Goal: Task Accomplishment & Management: Manage account settings

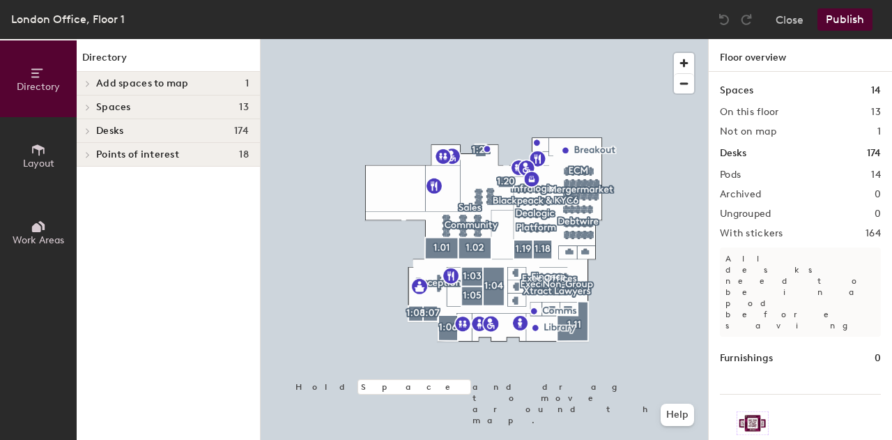
click at [99, 138] on div "Desks 174" at bounding box center [168, 131] width 183 height 24
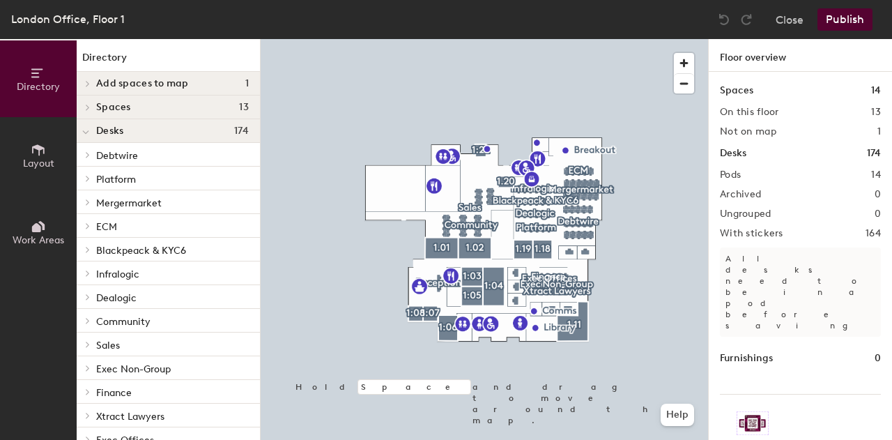
click at [92, 202] on span at bounding box center [87, 202] width 12 height 7
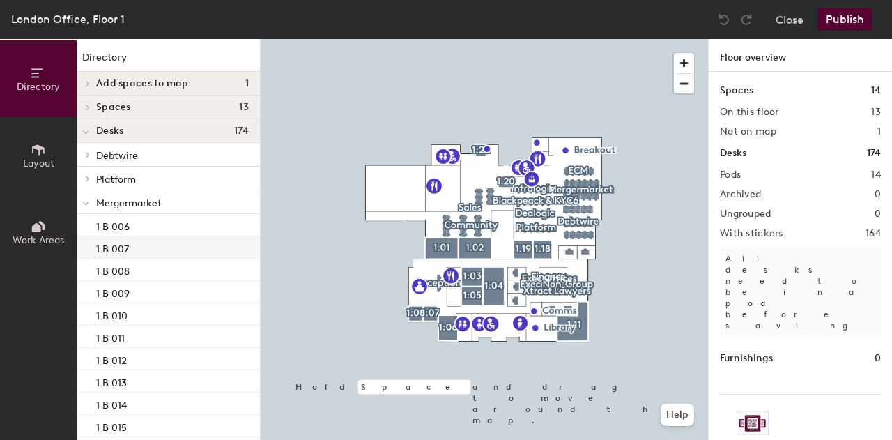
click at [118, 249] on p "1 B 007" at bounding box center [112, 247] width 33 height 16
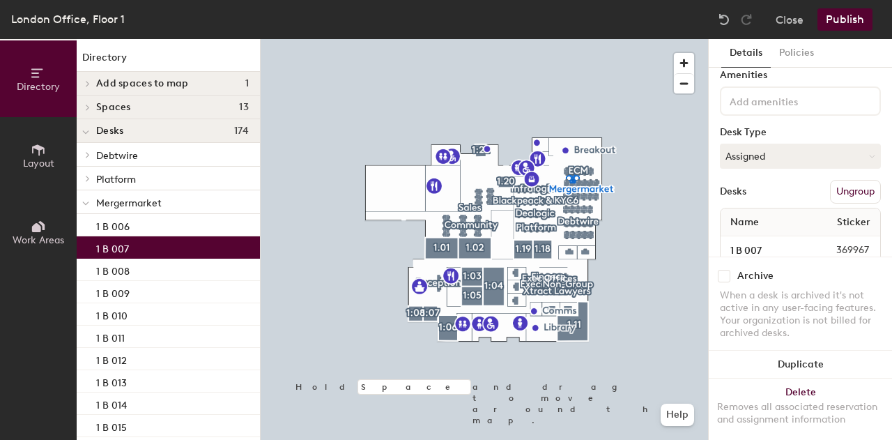
scroll to position [47, 0]
click at [859, 149] on button "Assigned" at bounding box center [800, 158] width 161 height 25
click at [758, 247] on div "Hoteled" at bounding box center [789, 243] width 139 height 21
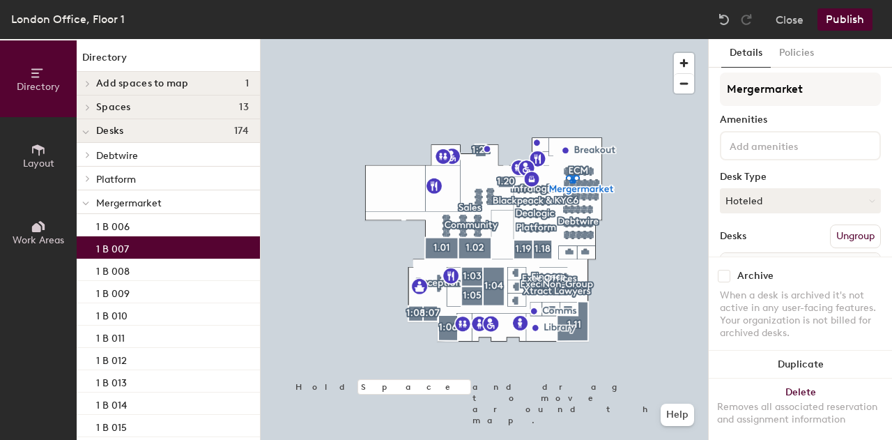
scroll to position [0, 0]
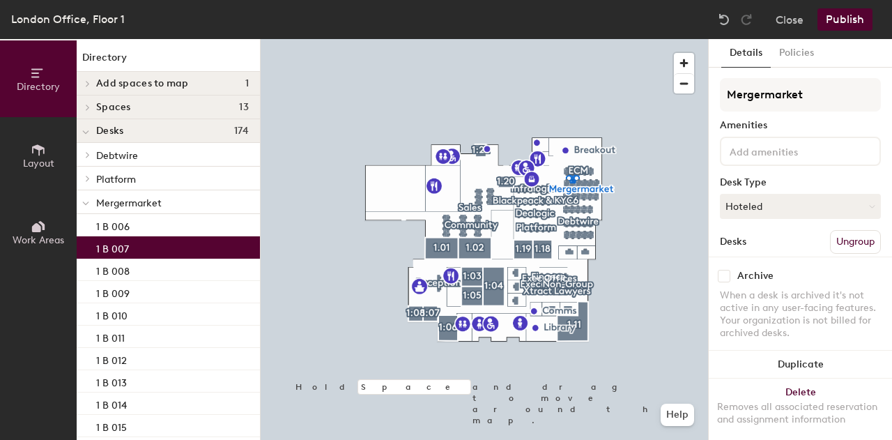
click at [847, 22] on button "Publish" at bounding box center [844, 19] width 55 height 22
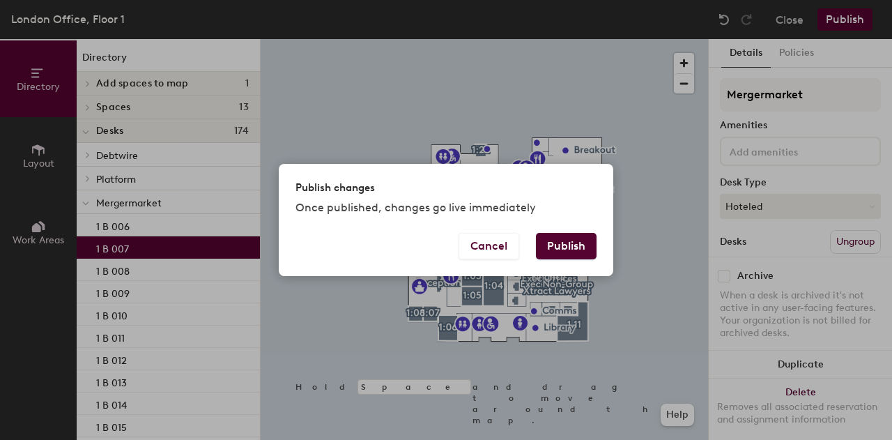
click at [553, 249] on button "Publish" at bounding box center [566, 246] width 61 height 26
